Goal: Contribute content

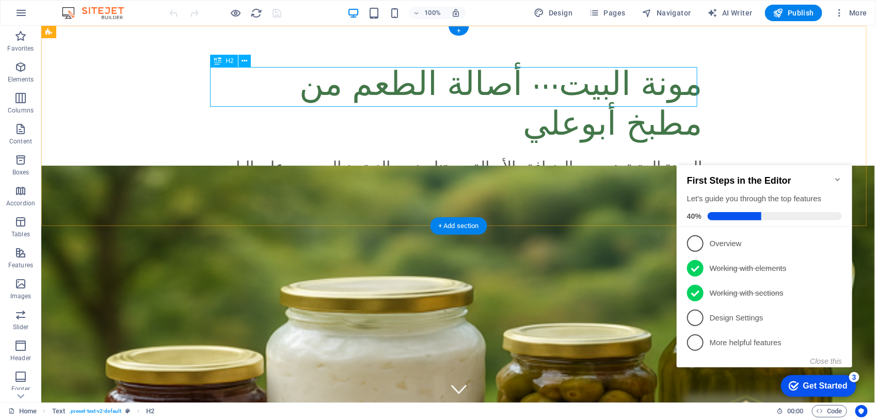
click at [269, 85] on div "مونة البيت… أصالة الطعم من مطبخ أبوعلي" at bounding box center [458, 107] width 487 height 80
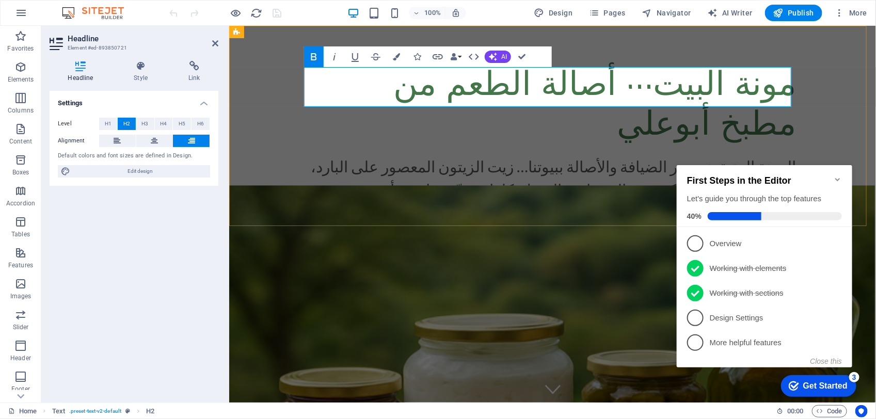
click at [319, 87] on h2 "مونة البيت… أصالة الطعم من مطبخ أبوعلي" at bounding box center [552, 107] width 487 height 80
drag, startPoint x: 319, startPoint y: 87, endPoint x: 388, endPoint y: 87, distance: 69.2
click at [388, 87] on h2 "مونة البيت… أصالة الطعم من مطبخ أبوعلي" at bounding box center [552, 107] width 487 height 80
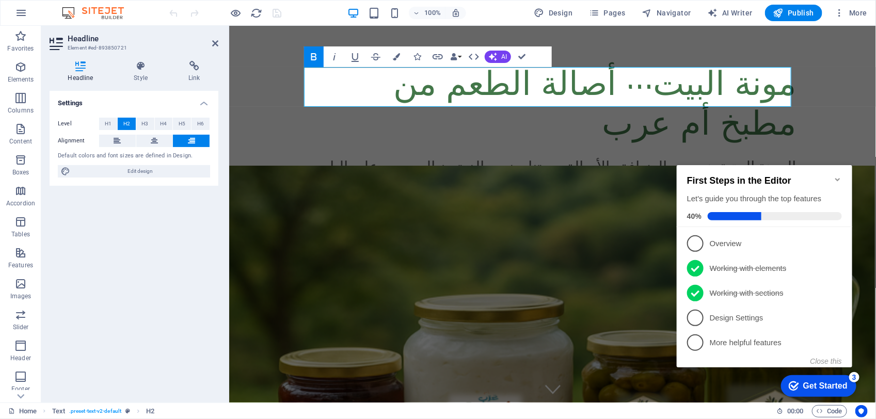
click at [161, 236] on div "Settings Level H1 H2 H3 H4 H5 H6 Alignment Default colors and font sizes are de…" at bounding box center [134, 243] width 169 height 304
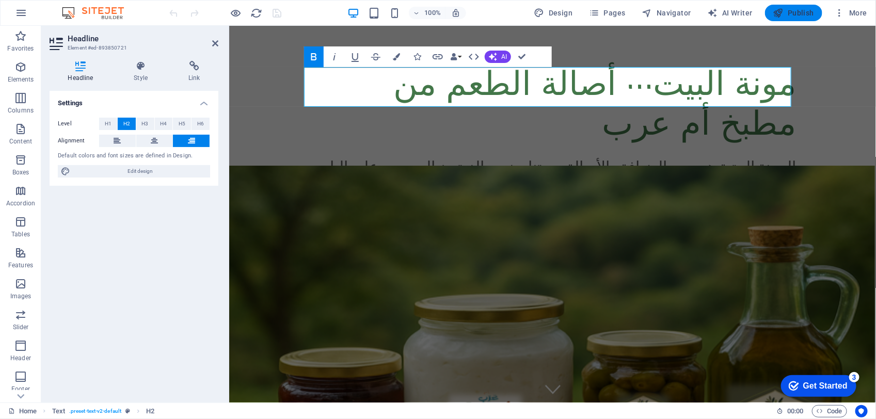
click at [790, 8] on span "Publish" at bounding box center [793, 13] width 41 height 10
